Goal: Transaction & Acquisition: Purchase product/service

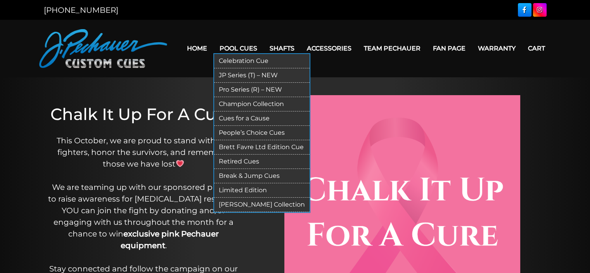
click at [246, 101] on link "Champion Collection" at bounding box center [261, 104] width 95 height 14
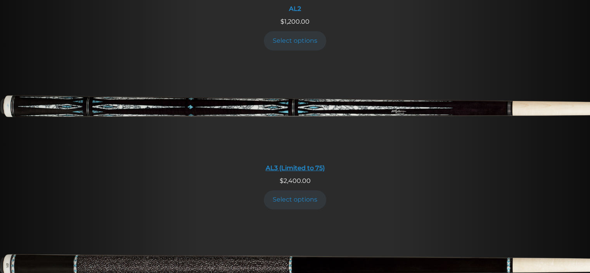
scroll to position [550, 0]
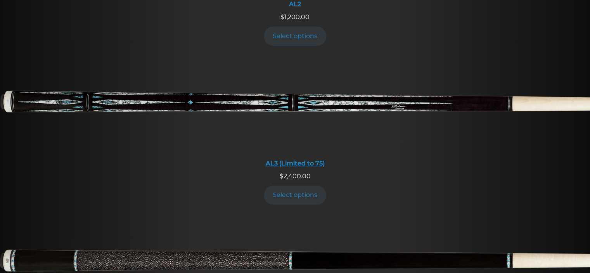
click at [271, 108] on img at bounding box center [295, 106] width 590 height 98
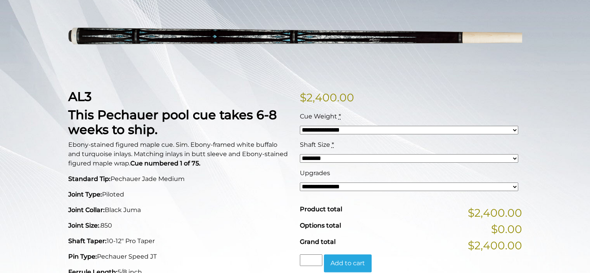
scroll to position [101, 0]
